Goal: Task Accomplishment & Management: Use online tool/utility

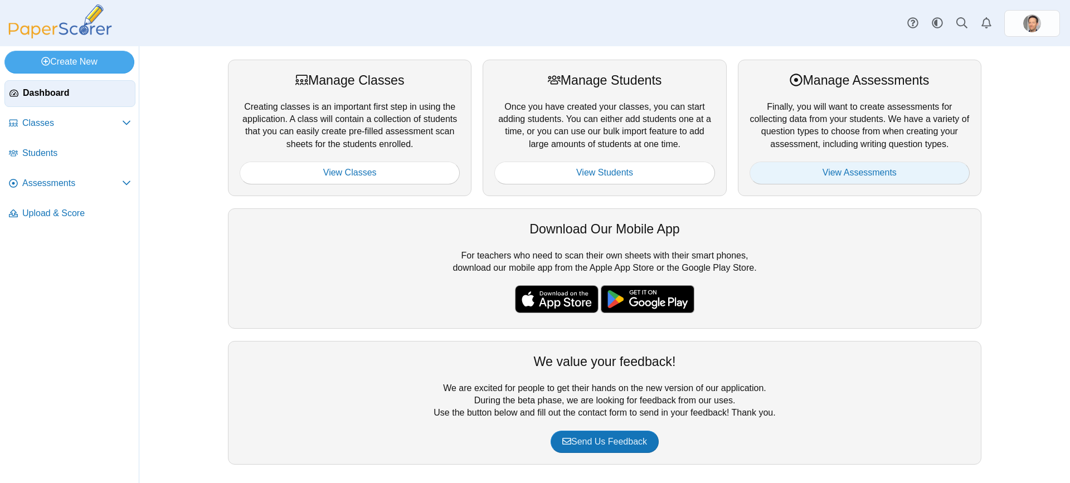
click at [868, 174] on link "View Assessments" at bounding box center [859, 173] width 220 height 22
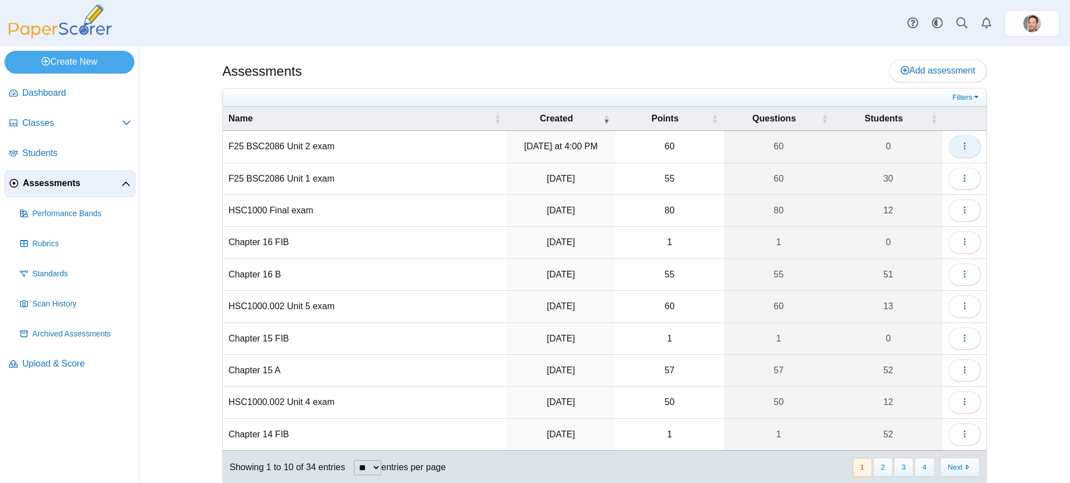
click at [960, 149] on icon "button" at bounding box center [964, 146] width 9 height 9
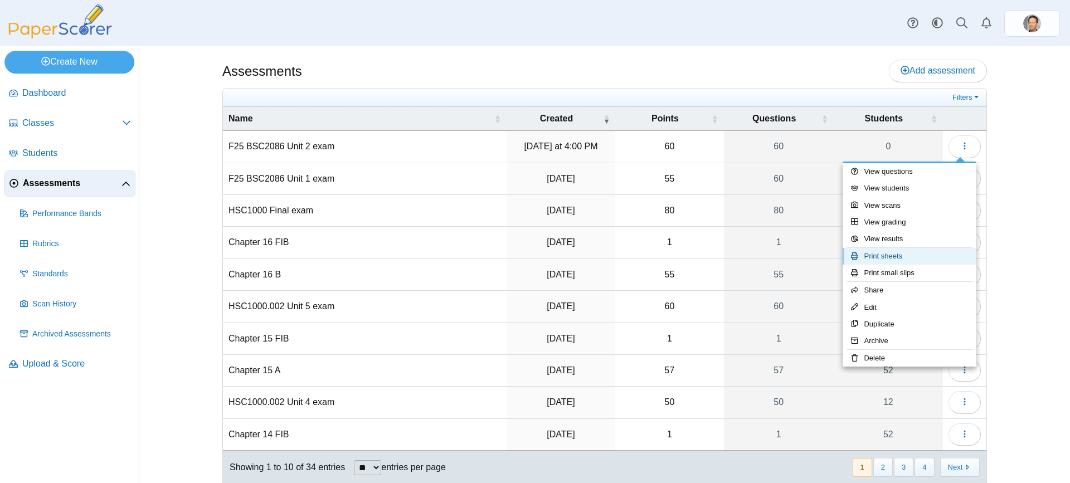
click at [877, 255] on link "Print sheets" at bounding box center [909, 256] width 134 height 17
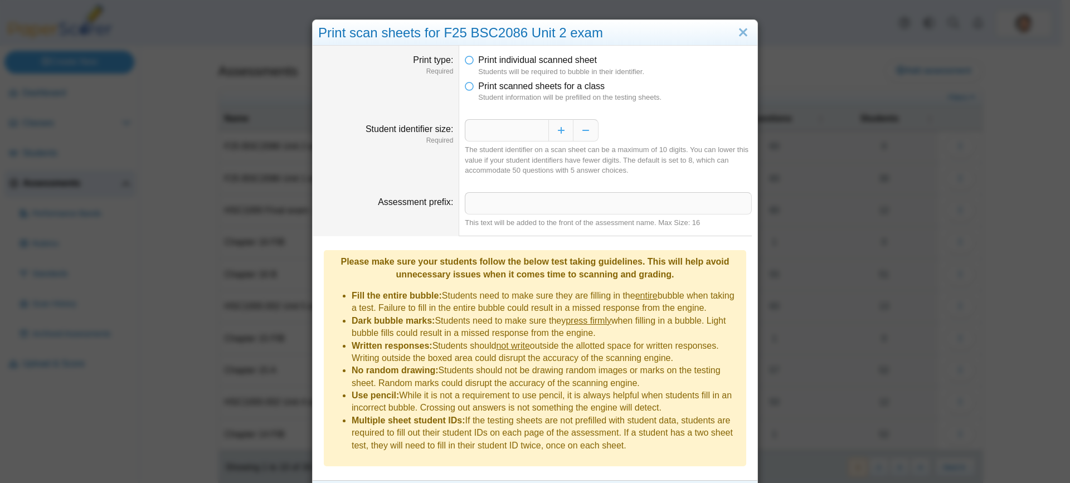
drag, startPoint x: 599, startPoint y: 35, endPoint x: 620, endPoint y: 35, distance: 21.2
click at [620, 35] on div "Print scan sheets for F25 BSC2086 Unit 2 exam" at bounding box center [535, 33] width 445 height 26
click at [467, 87] on icon at bounding box center [469, 84] width 9 height 8
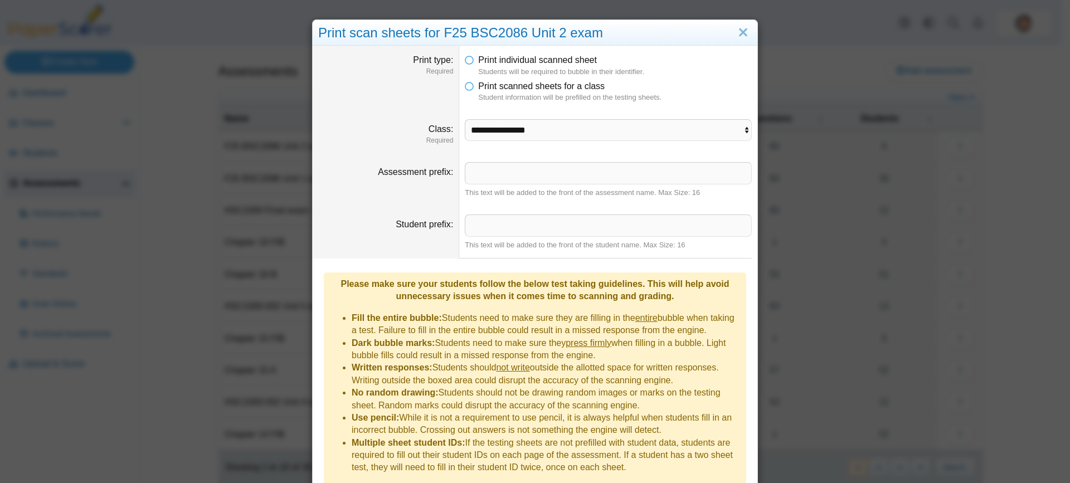
click at [467, 66] on li "Print individual scanned sheet Students will be required to bubble in their ide…" at bounding box center [608, 65] width 287 height 23
click at [466, 57] on icon at bounding box center [469, 58] width 9 height 8
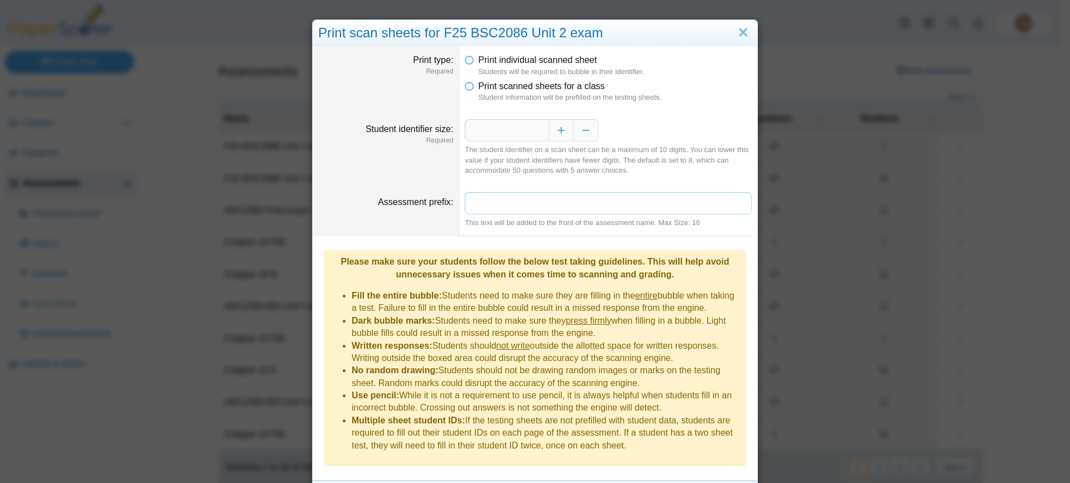
click at [585, 213] on input "Assessment prefix" at bounding box center [608, 203] width 287 height 22
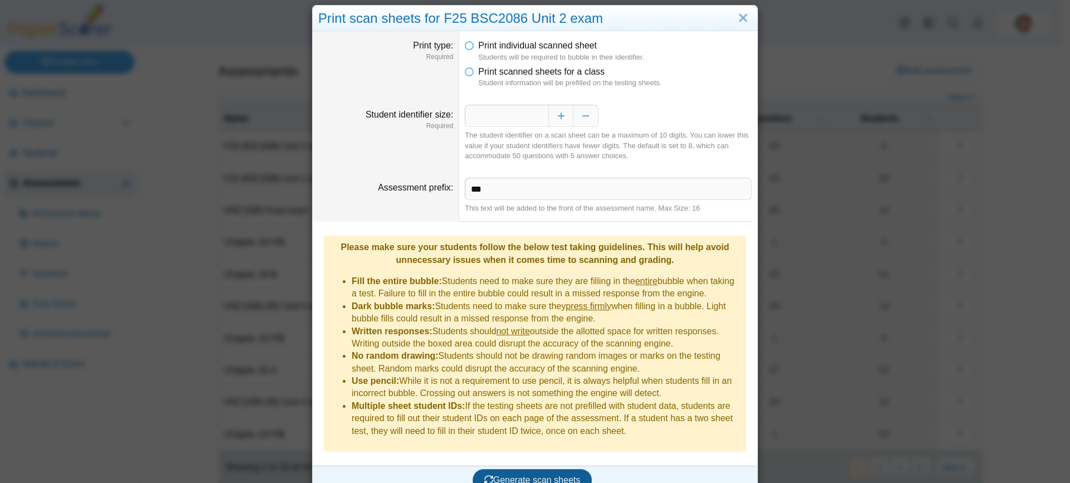
click at [545, 475] on span "Generate scan sheets" at bounding box center [532, 479] width 96 height 9
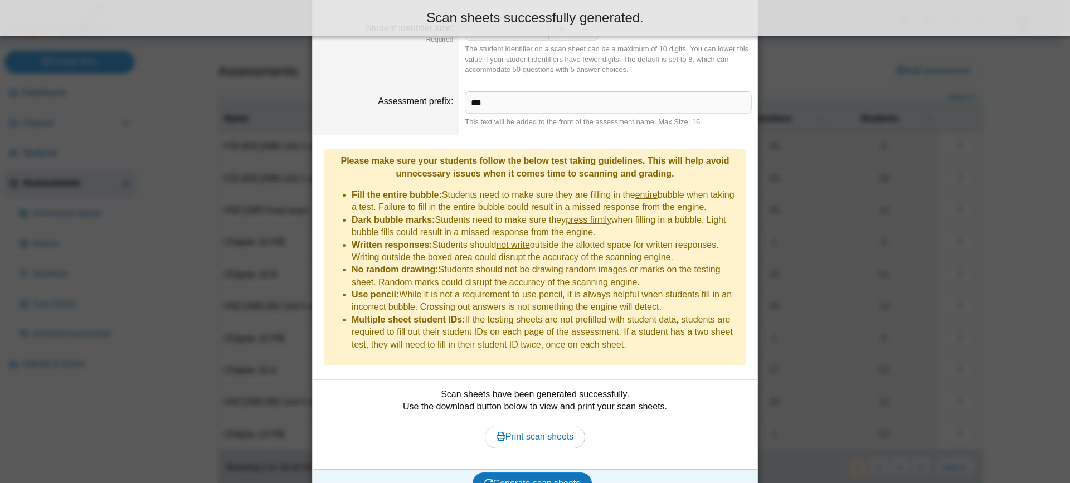
scroll to position [104, 0]
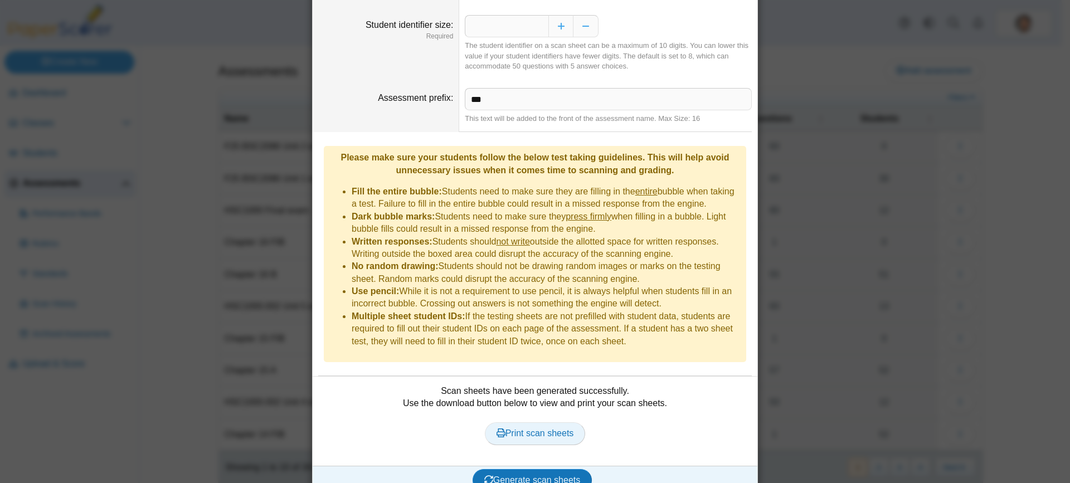
click at [531, 428] on span "Print scan sheets" at bounding box center [534, 432] width 77 height 9
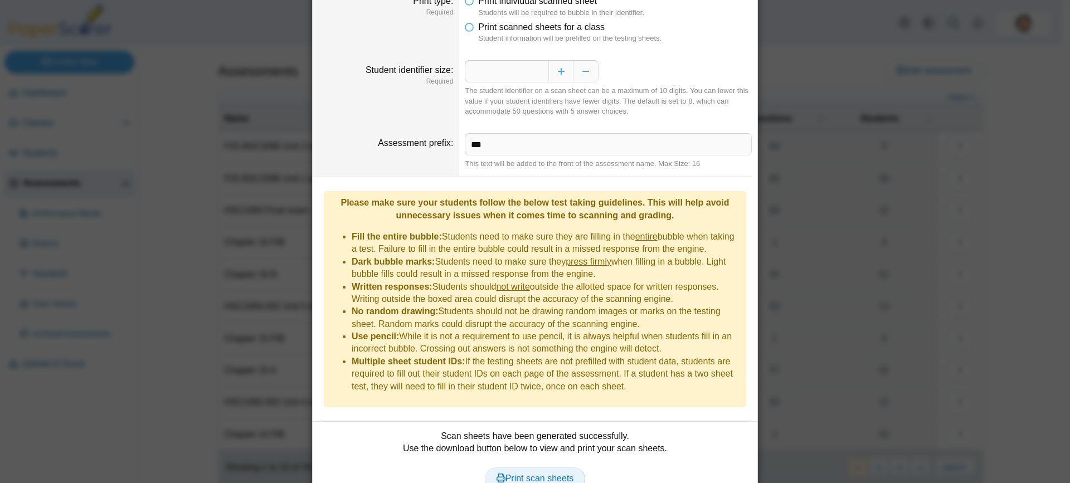
scroll to position [0, 0]
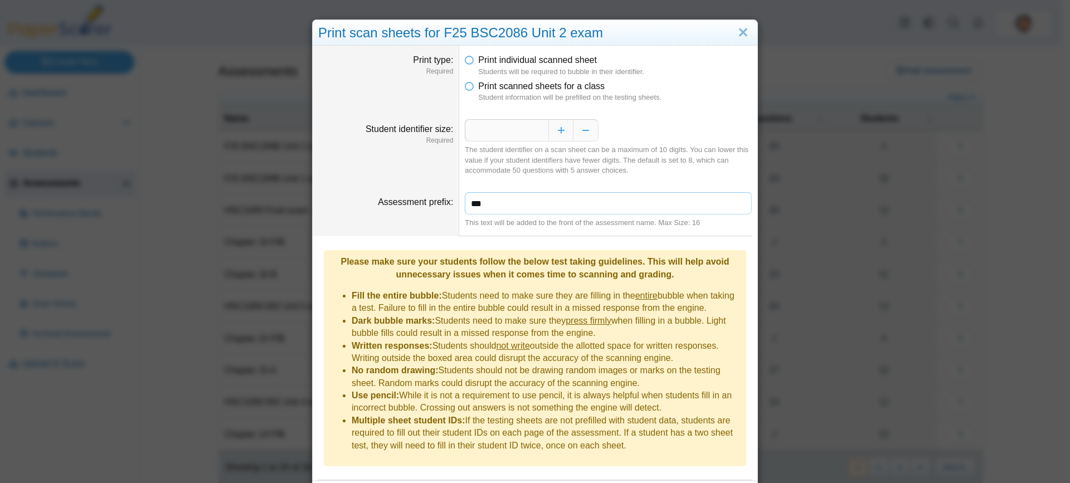
click at [532, 198] on input "***" at bounding box center [608, 203] width 287 height 22
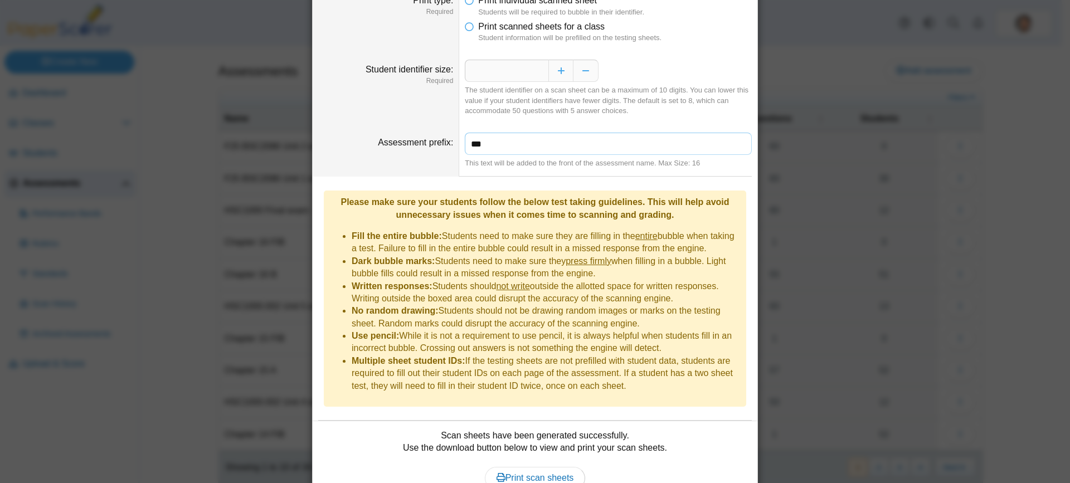
scroll to position [104, 0]
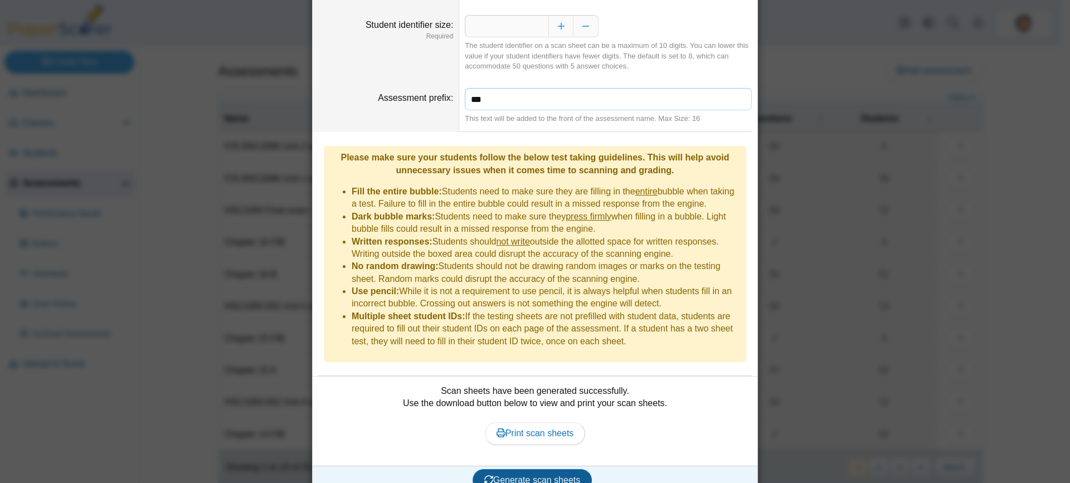
type input "***"
click at [523, 475] on span "Generate scan sheets" at bounding box center [532, 479] width 96 height 9
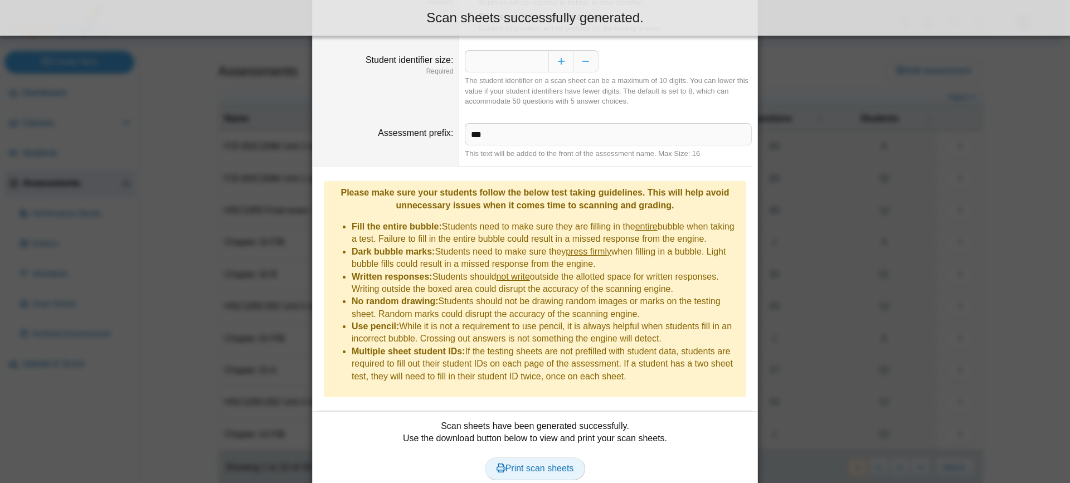
click at [542, 464] on span "Print scan sheets" at bounding box center [534, 468] width 77 height 9
